Goal: Task Accomplishment & Management: Manage account settings

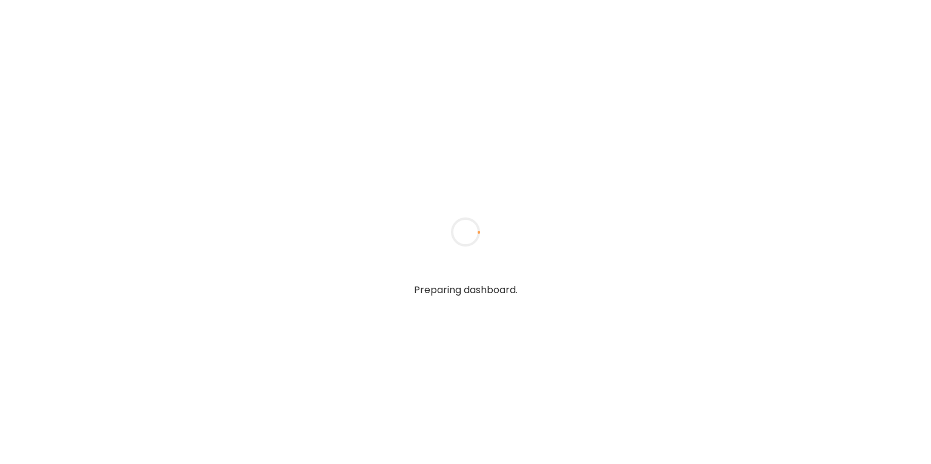
type input "**********"
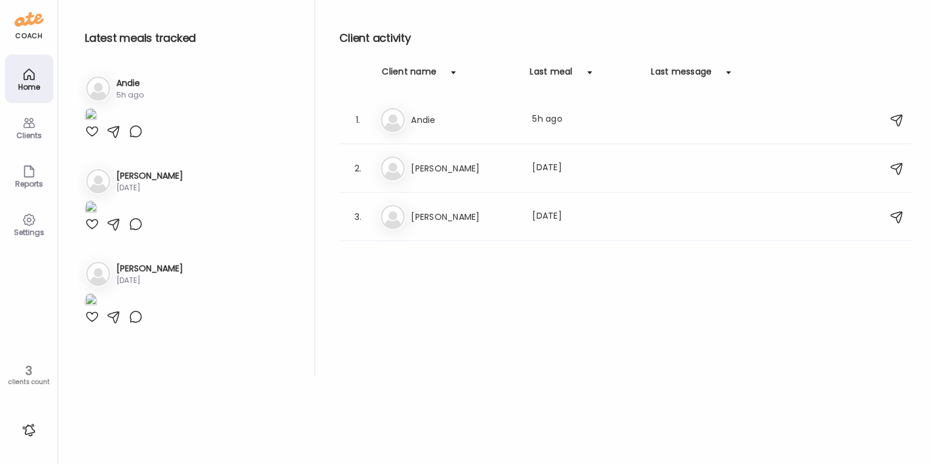
click at [448, 113] on h3 "Andie" at bounding box center [464, 120] width 107 height 15
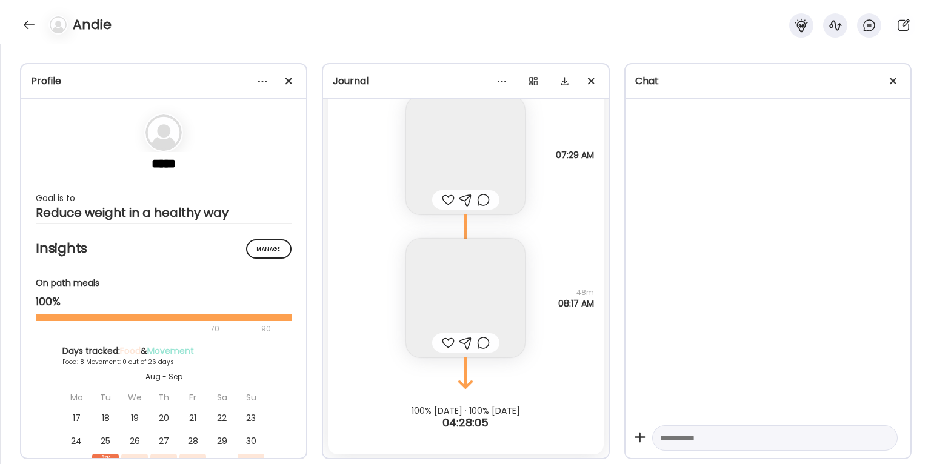
scroll to position [15853, 0]
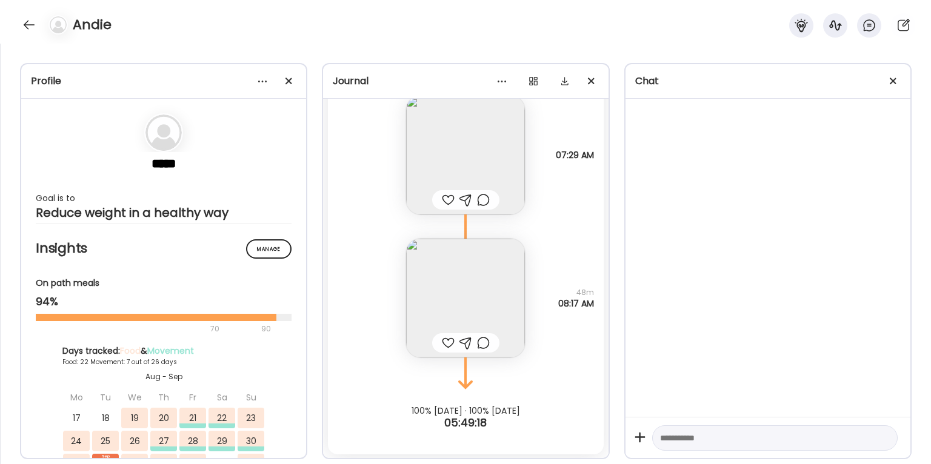
drag, startPoint x: 290, startPoint y: 79, endPoint x: 333, endPoint y: 82, distance: 43.1
click at [290, 79] on span at bounding box center [288, 81] width 7 height 7
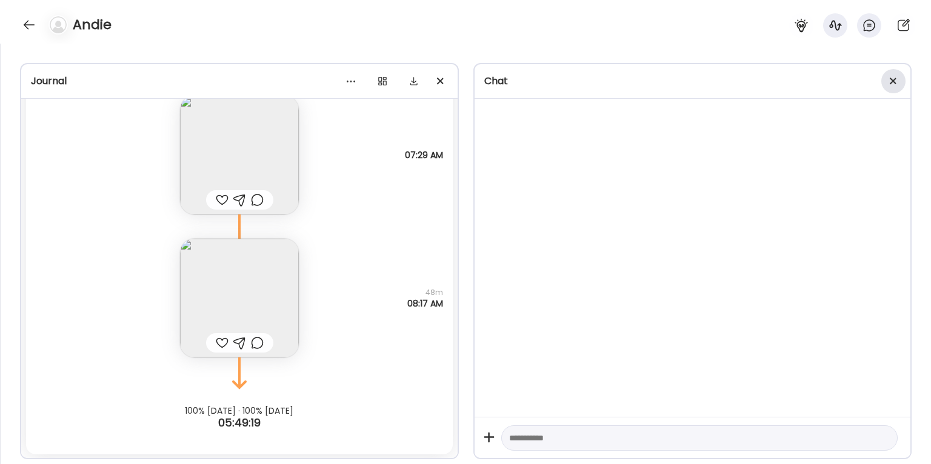
click at [894, 81] on div at bounding box center [893, 81] width 24 height 24
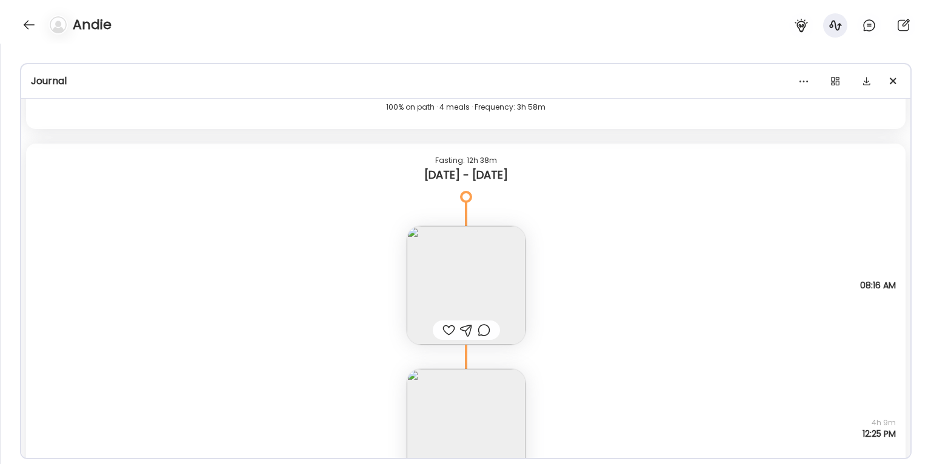
scroll to position [11965, 0]
click at [610, 225] on div "Note not added Questions not answered 08:16 AM" at bounding box center [466, 277] width 880 height 143
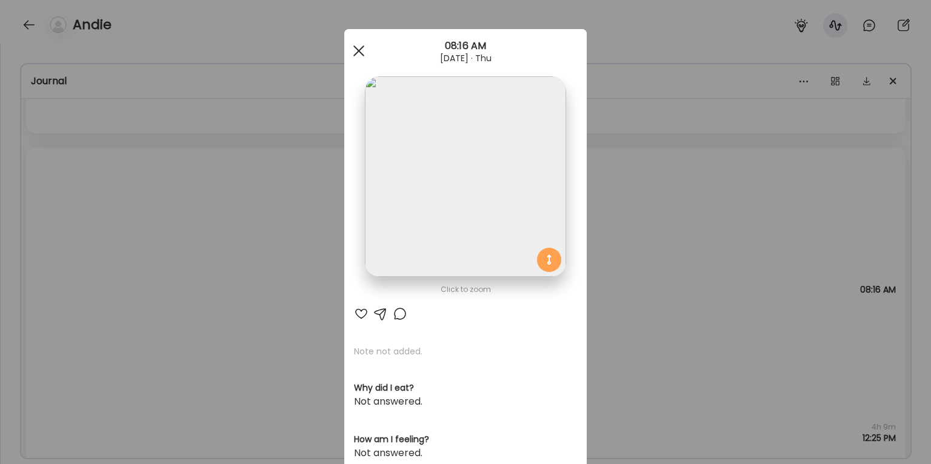
drag, startPoint x: 359, startPoint y: 54, endPoint x: 367, endPoint y: 50, distance: 8.4
click at [359, 54] on div at bounding box center [359, 51] width 24 height 24
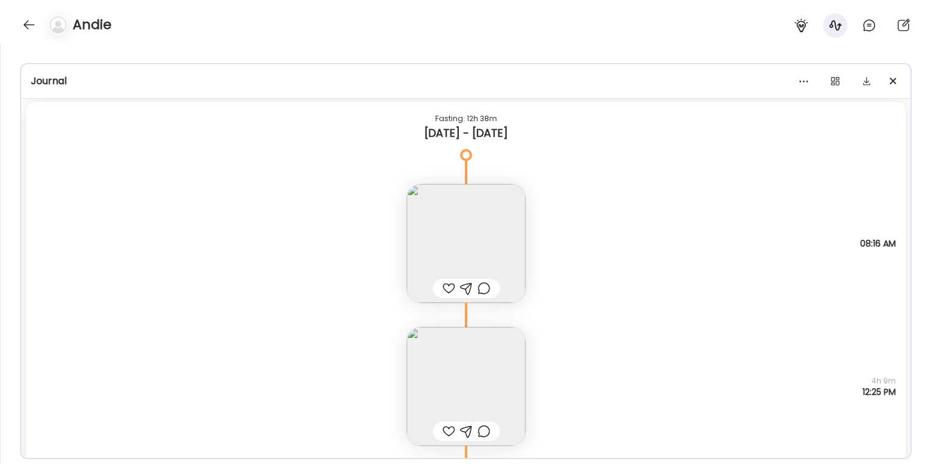
scroll to position [11977, 0]
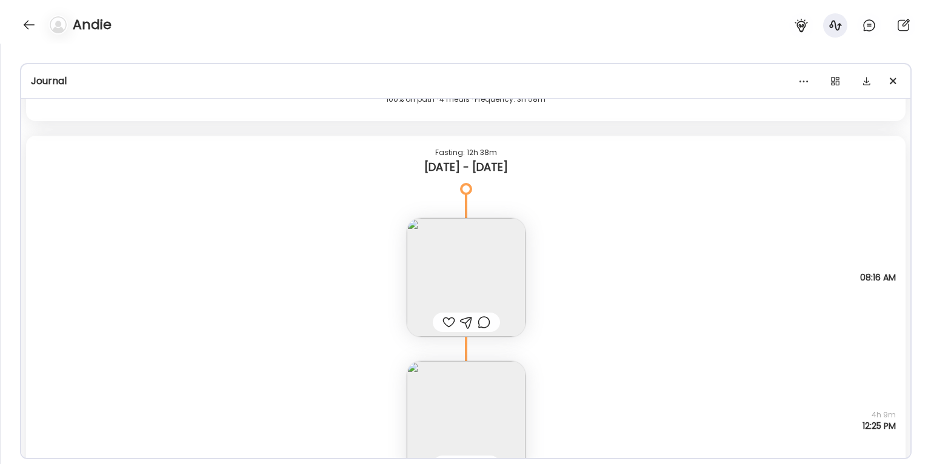
click at [475, 262] on img at bounding box center [466, 277] width 119 height 119
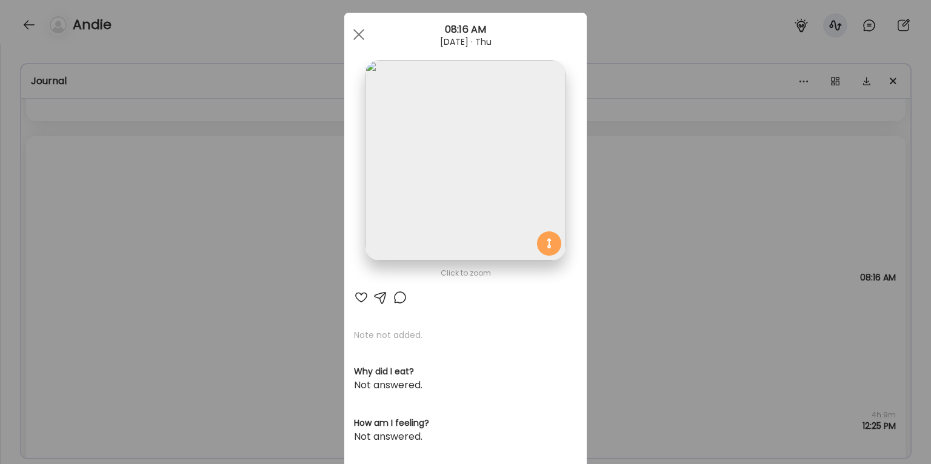
scroll to position [18, 0]
click at [646, 216] on div "Ate Coach Dashboard Wahoo! It’s official Take a moment to set up your Coach Pro…" at bounding box center [465, 232] width 931 height 464
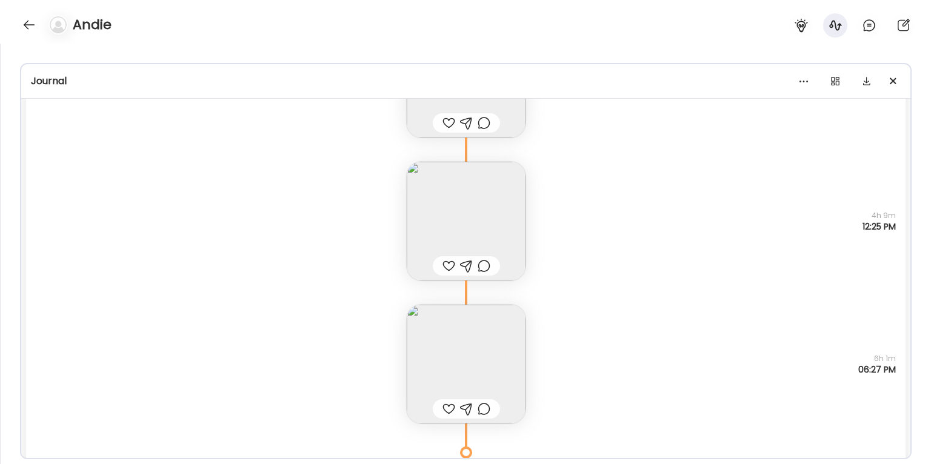
scroll to position [12172, 0]
click at [510, 225] on img at bounding box center [466, 226] width 119 height 119
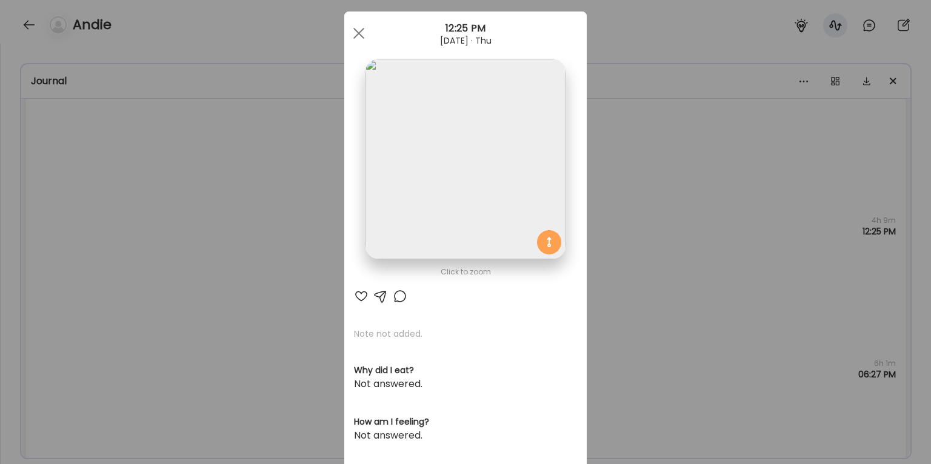
click at [479, 192] on img at bounding box center [465, 159] width 201 height 201
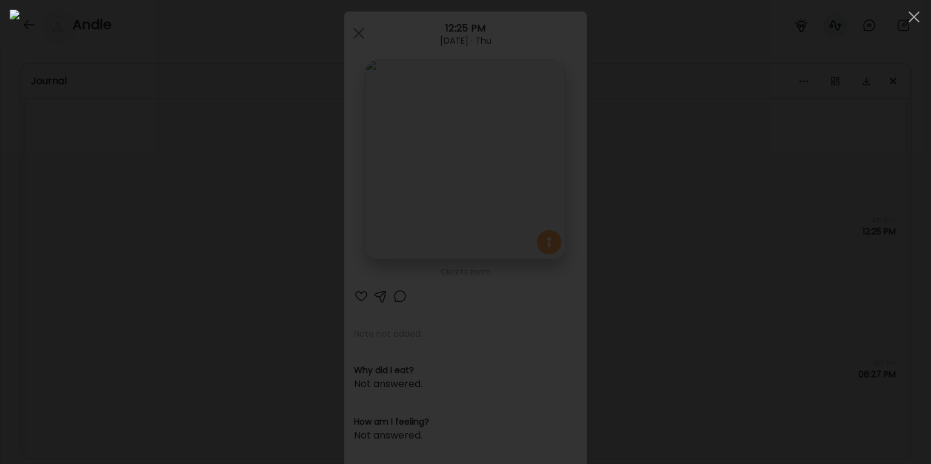
click at [815, 275] on div at bounding box center [466, 232] width 912 height 445
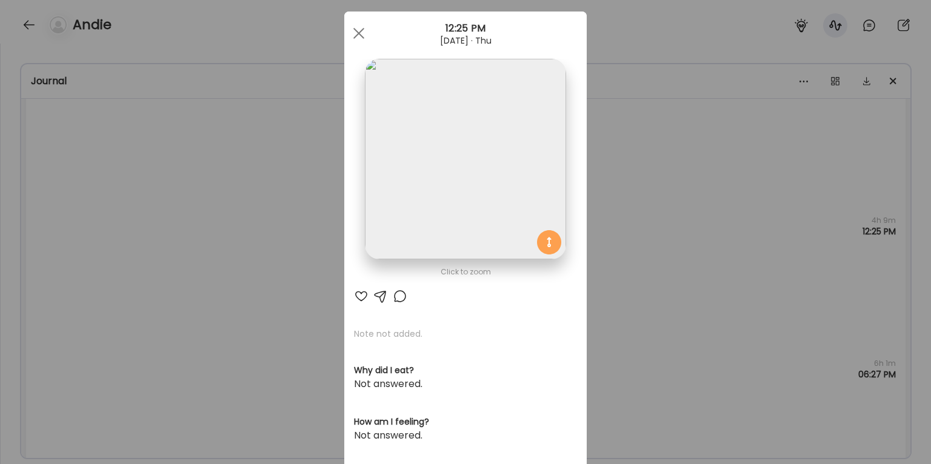
click at [628, 143] on div "Ate Coach Dashboard Wahoo! It’s official Take a moment to set up your Coach Pro…" at bounding box center [465, 232] width 931 height 464
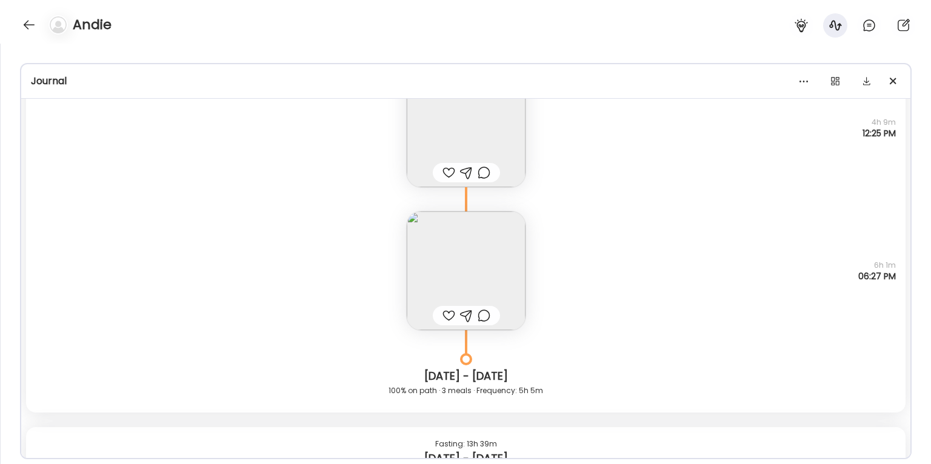
scroll to position [12276, 0]
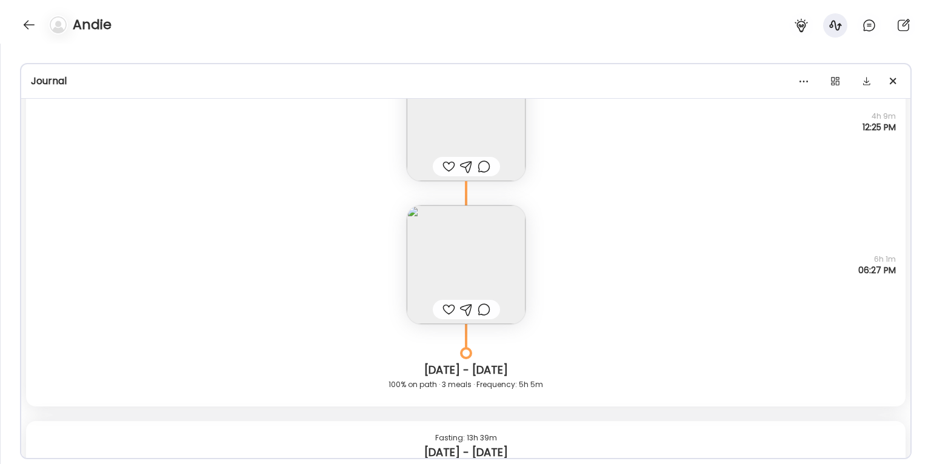
click at [506, 242] on img at bounding box center [466, 264] width 119 height 119
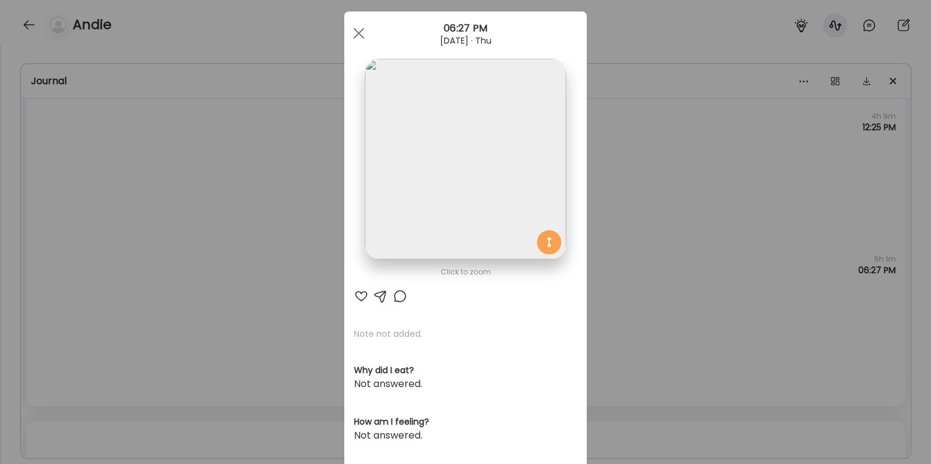
scroll to position [19, 0]
click at [672, 174] on div "Ate Coach Dashboard Wahoo! It’s official Take a moment to set up your Coach Pro…" at bounding box center [465, 232] width 931 height 464
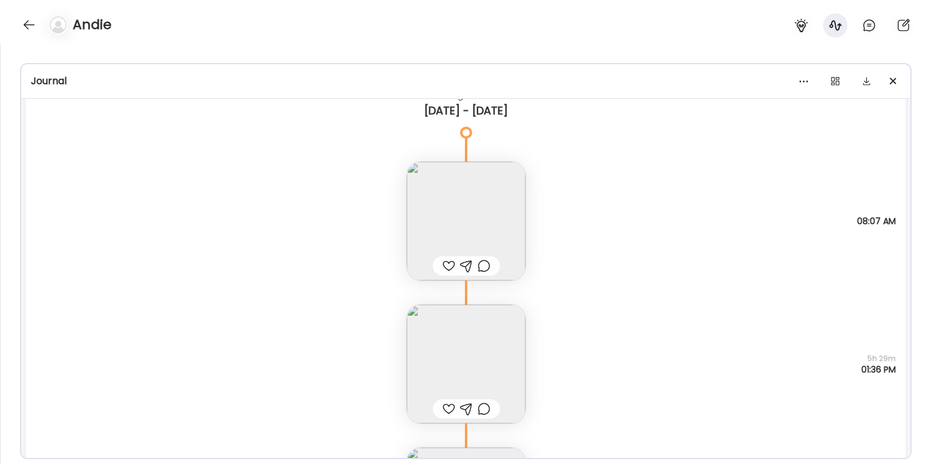
scroll to position [12623, 0]
click at [512, 218] on img at bounding box center [466, 216] width 119 height 119
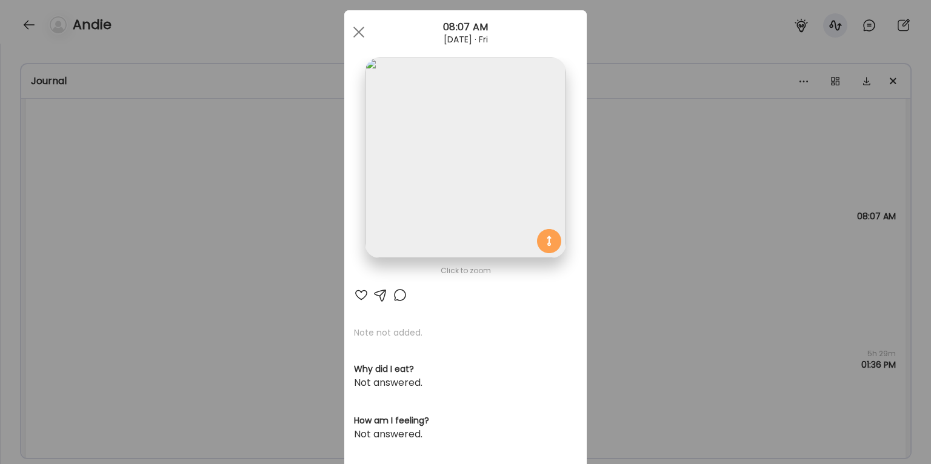
click at [669, 159] on div "Ate Coach Dashboard Wahoo! It’s official Take a moment to set up your Coach Pro…" at bounding box center [465, 232] width 931 height 464
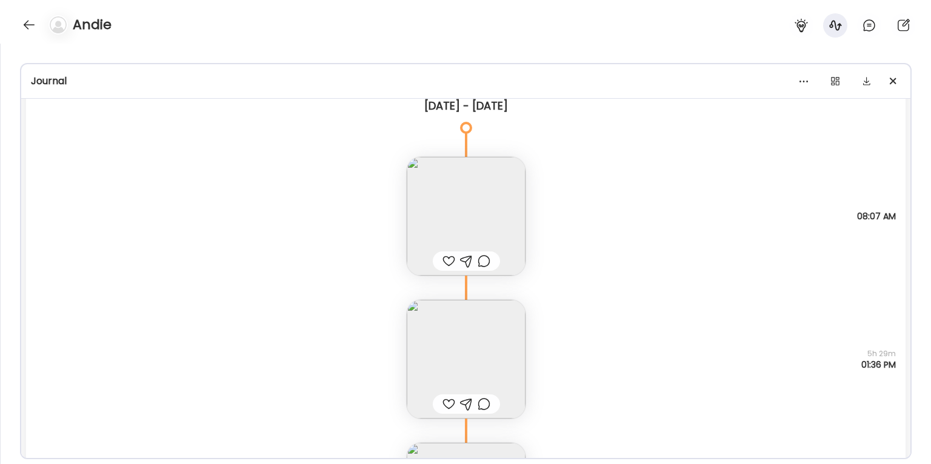
click at [489, 219] on img at bounding box center [466, 216] width 119 height 119
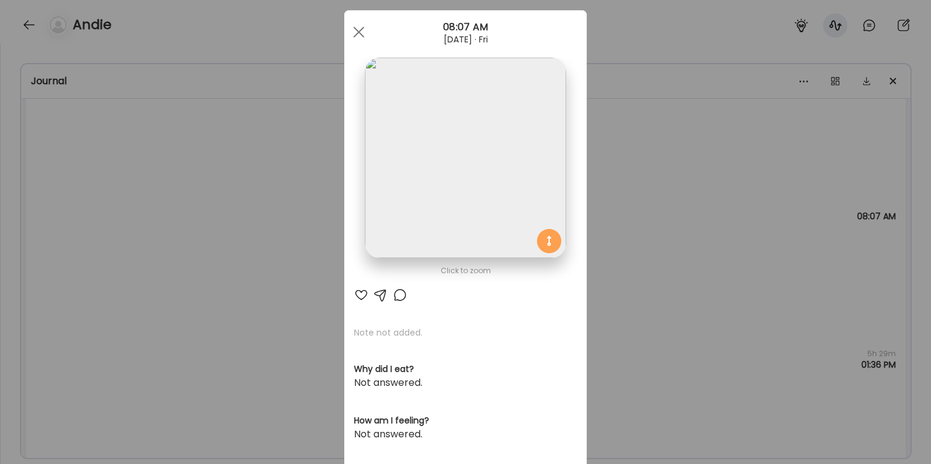
click at [737, 176] on div "Ate Coach Dashboard Wahoo! It’s official Take a moment to set up your Coach Pro…" at bounding box center [465, 232] width 931 height 464
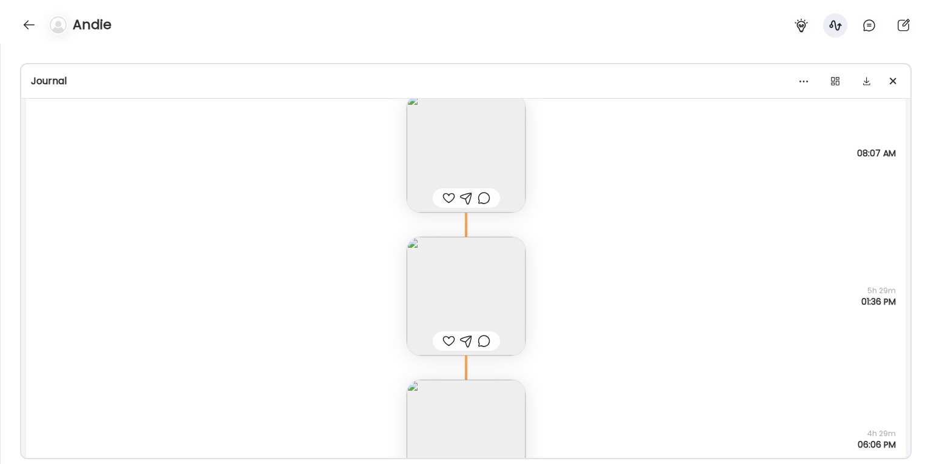
scroll to position [12686, 0]
click at [469, 299] on img at bounding box center [466, 295] width 119 height 119
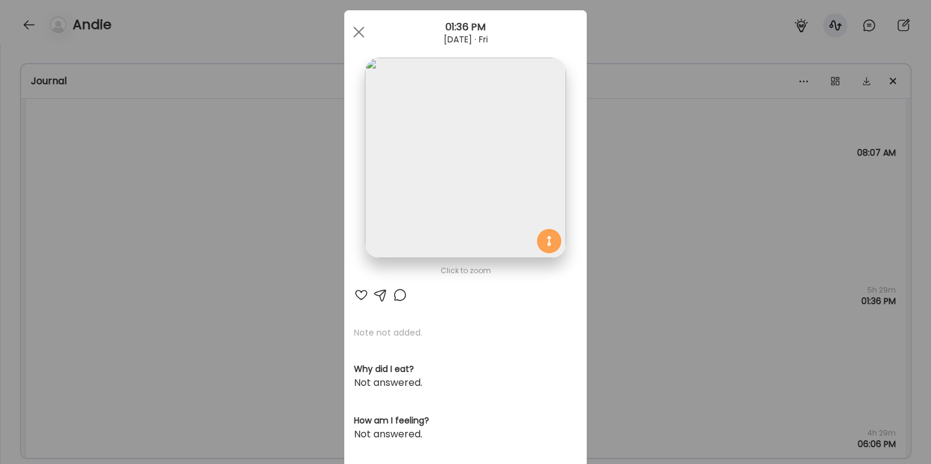
click at [644, 209] on div "Ate Coach Dashboard Wahoo! It’s official Take a moment to set up your Coach Pro…" at bounding box center [465, 232] width 931 height 464
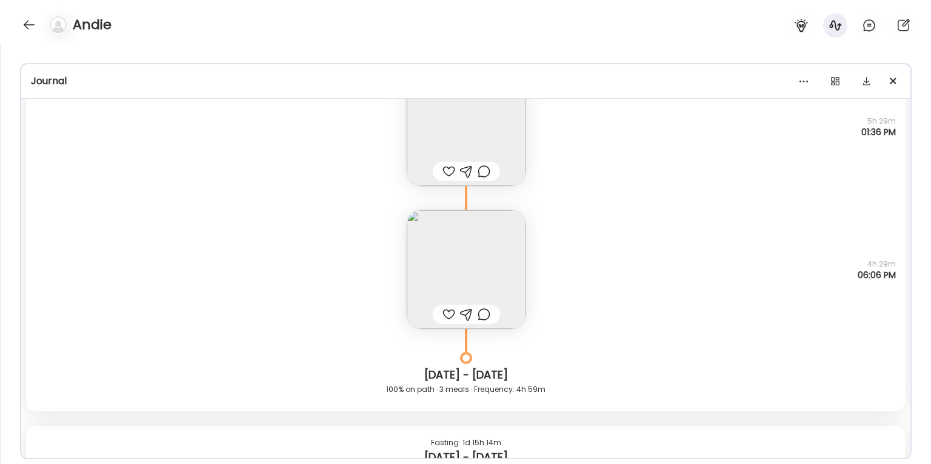
scroll to position [12866, 0]
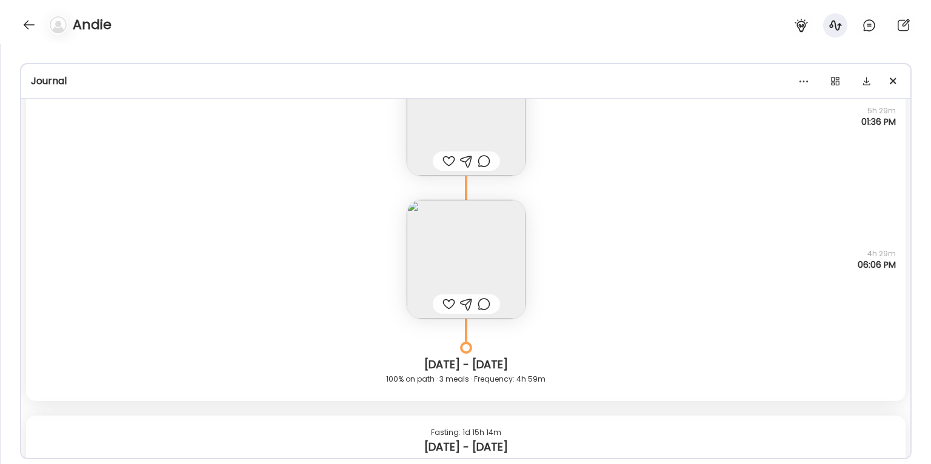
click at [519, 259] on img at bounding box center [466, 259] width 119 height 119
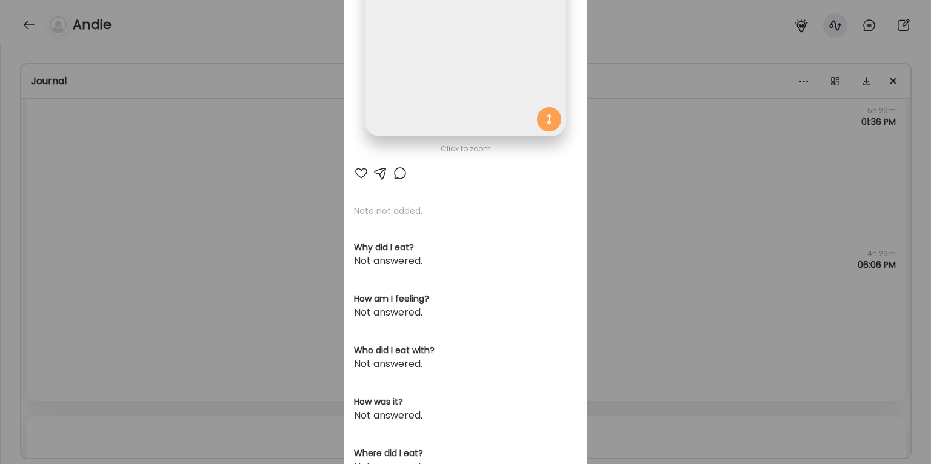
scroll to position [0, 0]
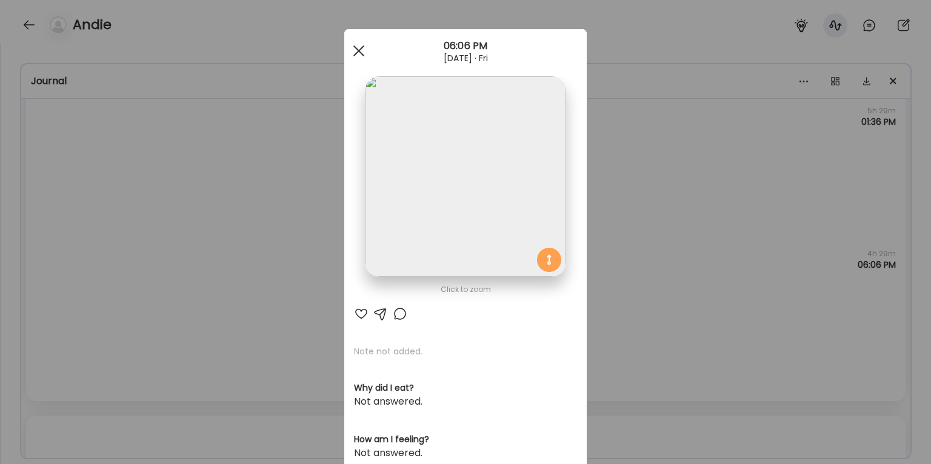
click at [355, 56] on div at bounding box center [359, 51] width 24 height 24
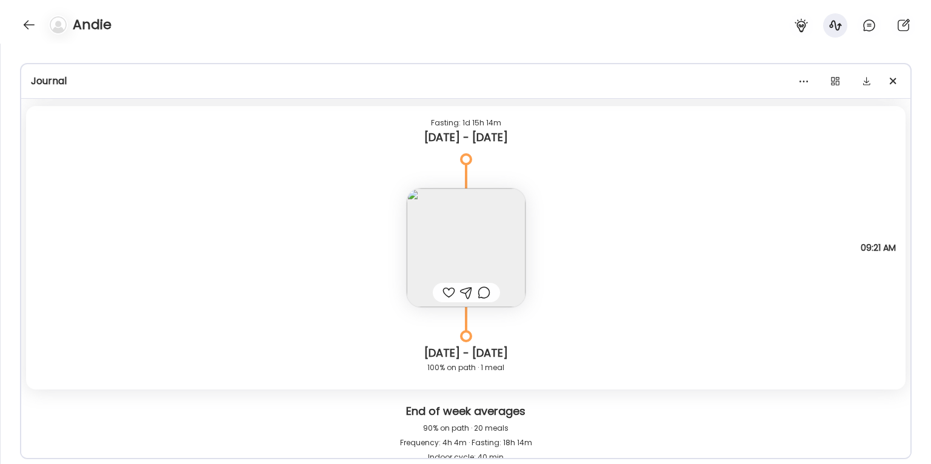
scroll to position [13175, 0]
click at [486, 254] on img at bounding box center [466, 248] width 119 height 119
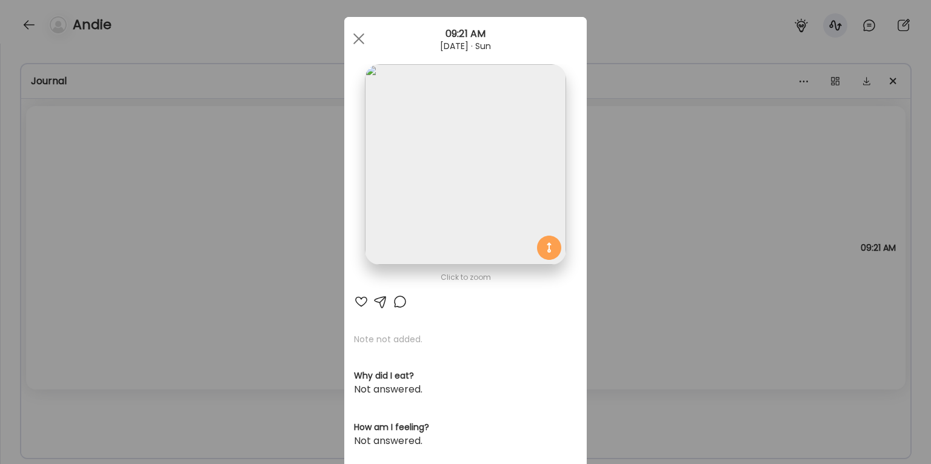
scroll to position [14, 0]
click at [708, 140] on div "Ate Coach Dashboard Wahoo! It’s official Take a moment to set up your Coach Pro…" at bounding box center [465, 232] width 931 height 464
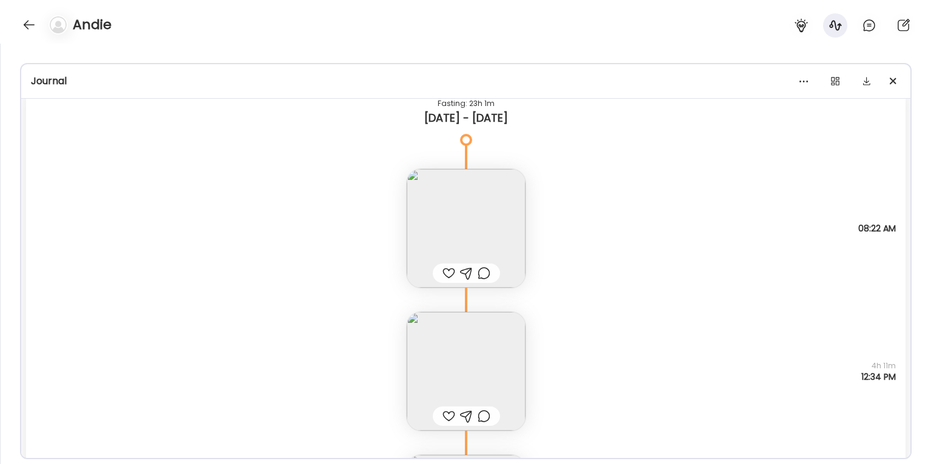
scroll to position [13597, 0]
click at [504, 232] on img at bounding box center [466, 229] width 119 height 119
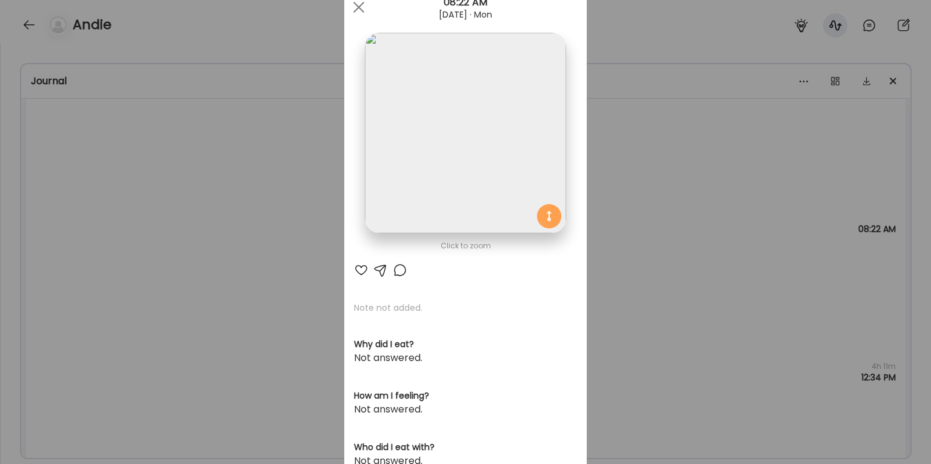
scroll to position [45, 0]
click at [677, 162] on div "Ate Coach Dashboard Wahoo! It’s official Take a moment to set up your Coach Pro…" at bounding box center [465, 232] width 931 height 464
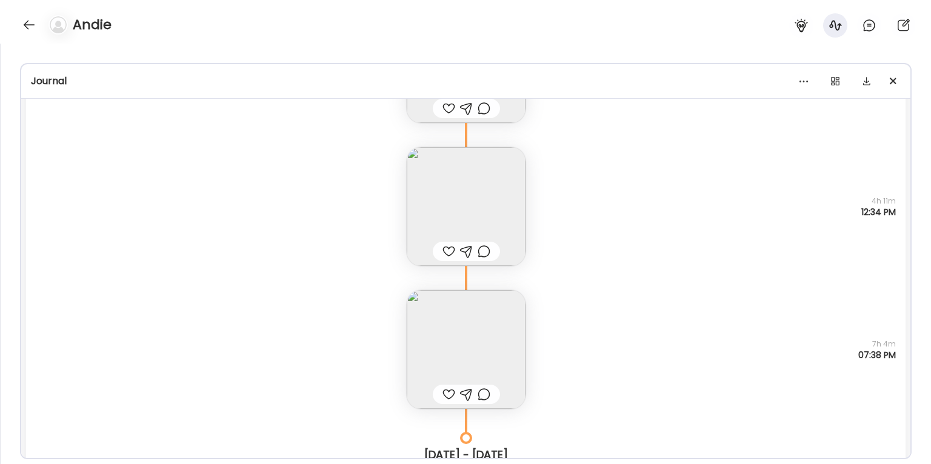
scroll to position [13769, 0]
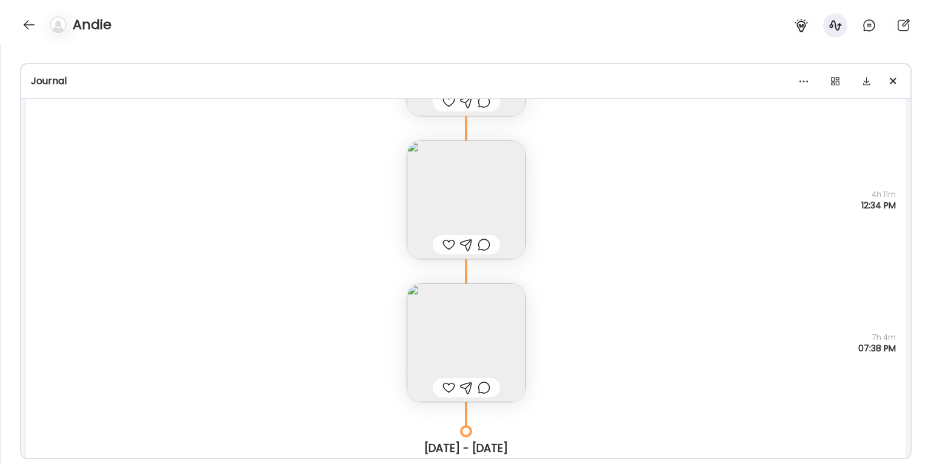
click at [500, 191] on img at bounding box center [466, 200] width 119 height 119
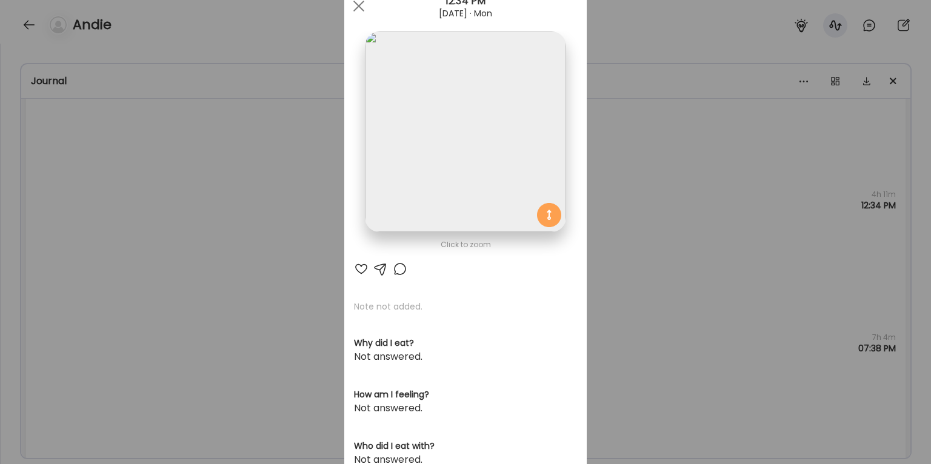
click at [691, 142] on div "Ate Coach Dashboard Wahoo! It’s official Take a moment to set up your Coach Pro…" at bounding box center [465, 232] width 931 height 464
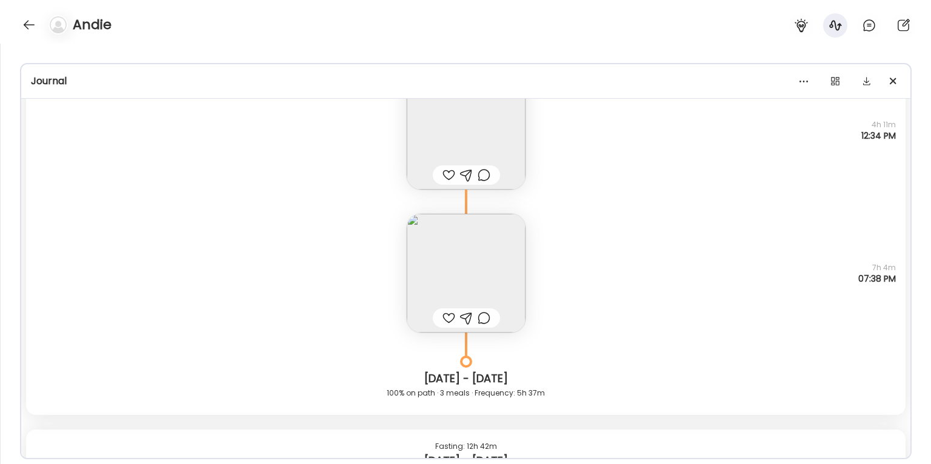
scroll to position [13842, 0]
click at [509, 260] on img at bounding box center [466, 270] width 119 height 119
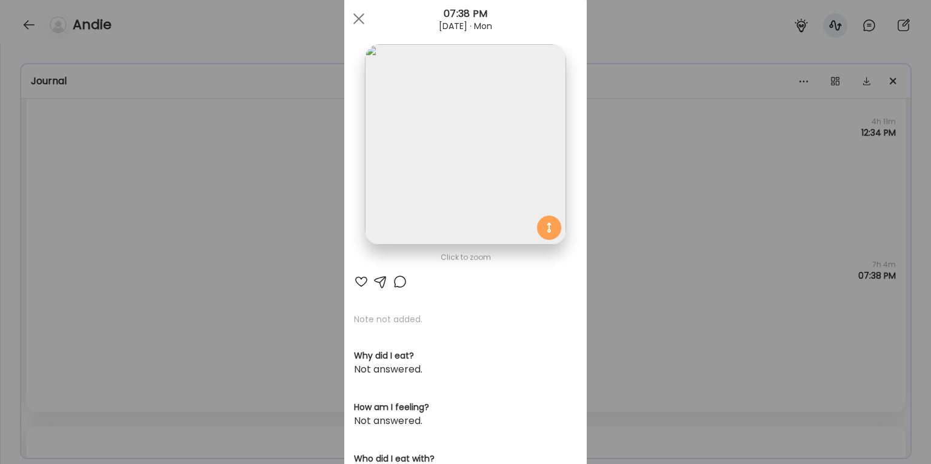
click at [637, 108] on div "Ate Coach Dashboard Wahoo! It’s official Take a moment to set up your Coach Pro…" at bounding box center [465, 232] width 931 height 464
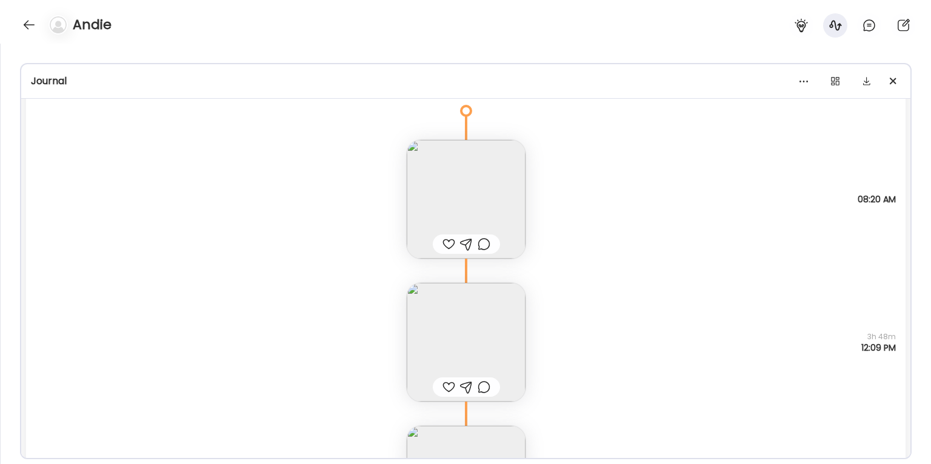
scroll to position [14213, 0]
click at [497, 204] on img at bounding box center [466, 197] width 119 height 119
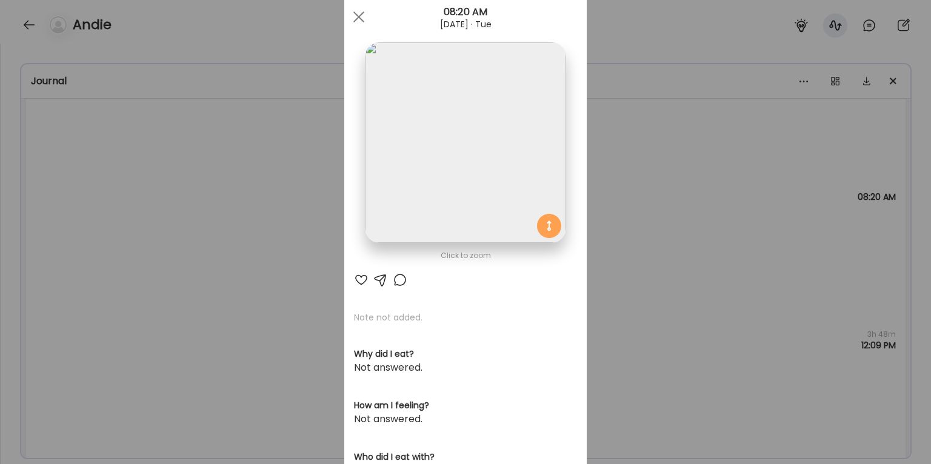
click at [669, 165] on div "Ate Coach Dashboard Wahoo! It’s official Take a moment to set up your Coach Pro…" at bounding box center [465, 232] width 931 height 464
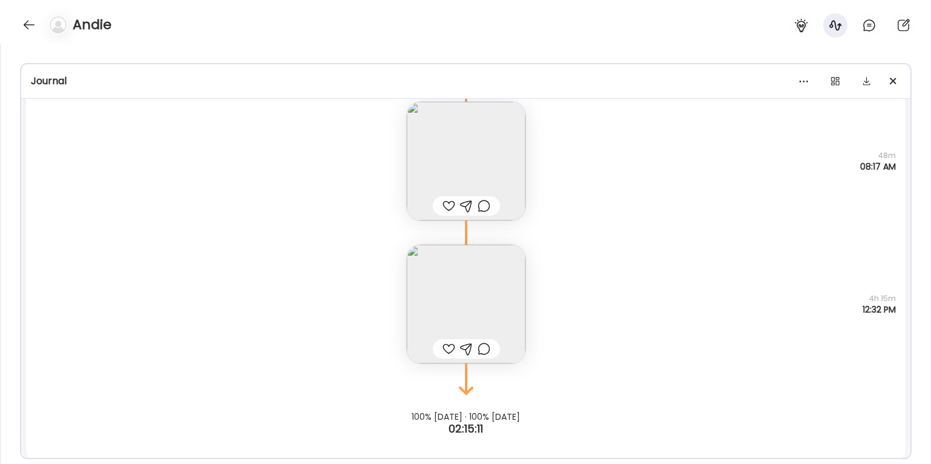
scroll to position [15996, 0]
click at [491, 286] on img at bounding box center [466, 298] width 119 height 119
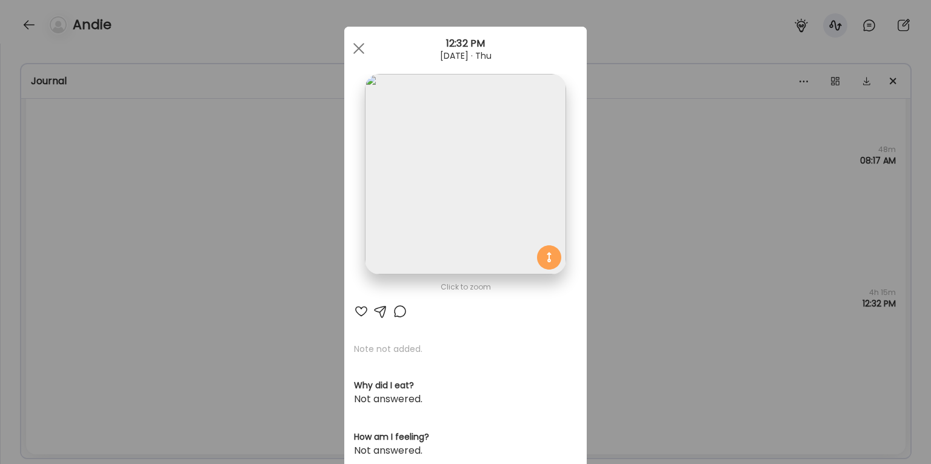
scroll to position [5, 0]
click at [661, 184] on div "Ate Coach Dashboard Wahoo! It’s official Take a moment to set up your Coach Pro…" at bounding box center [465, 232] width 931 height 464
